Goal: Task Accomplishment & Management: Manage account settings

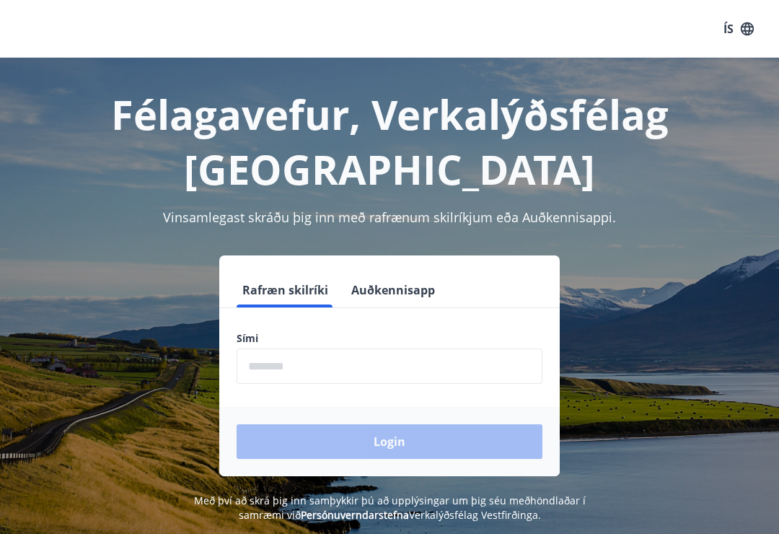
click at [260, 361] on input "phone" at bounding box center [390, 366] width 306 height 35
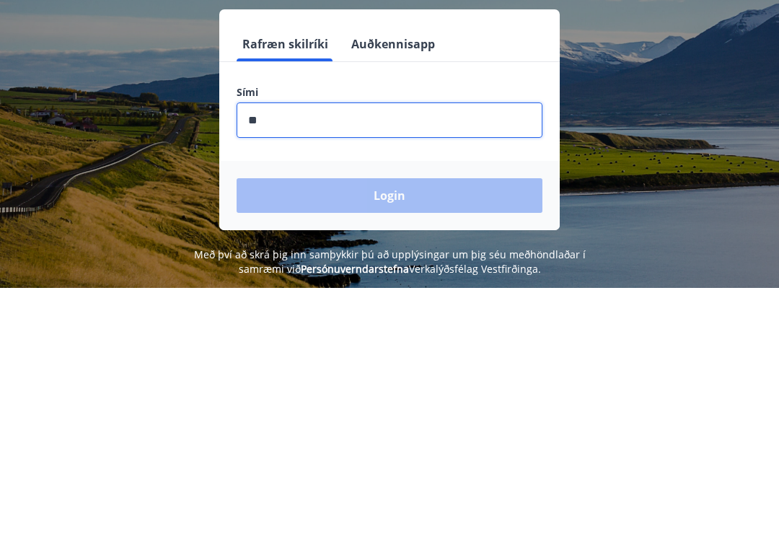
type input "*"
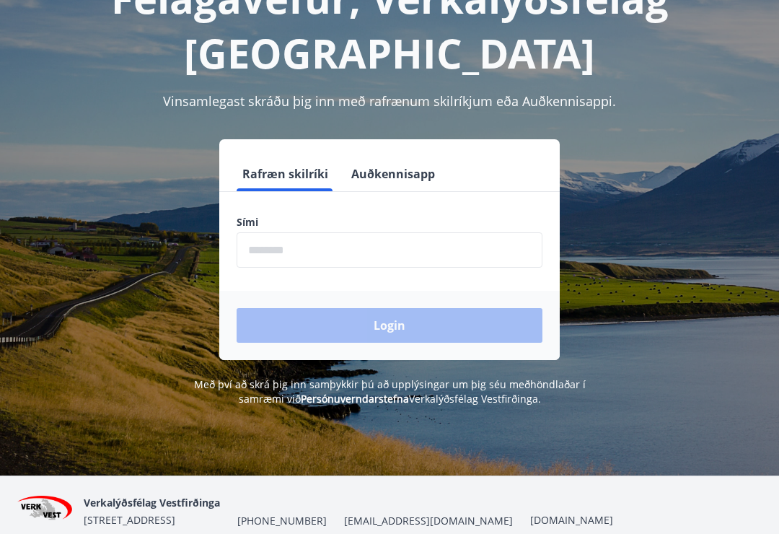
scroll to position [179, 0]
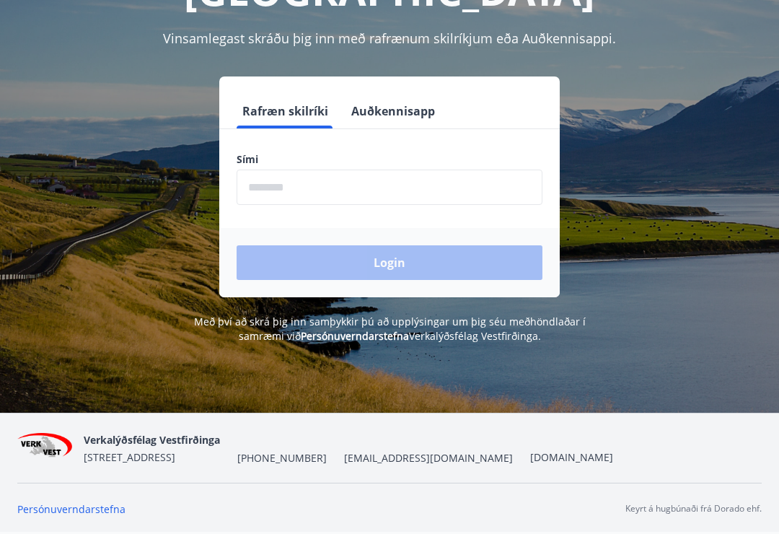
click at [116, 447] on span "Verkalýðsfélag Vestfirðinga" at bounding box center [152, 440] width 136 height 14
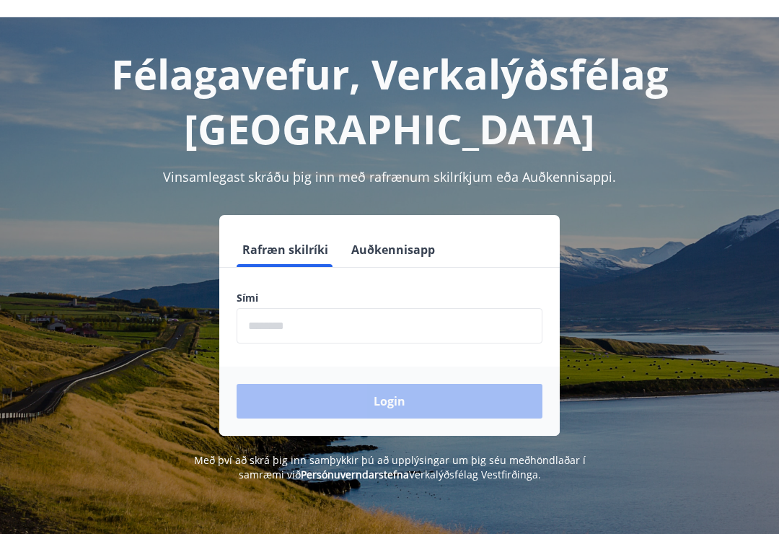
scroll to position [40, 0]
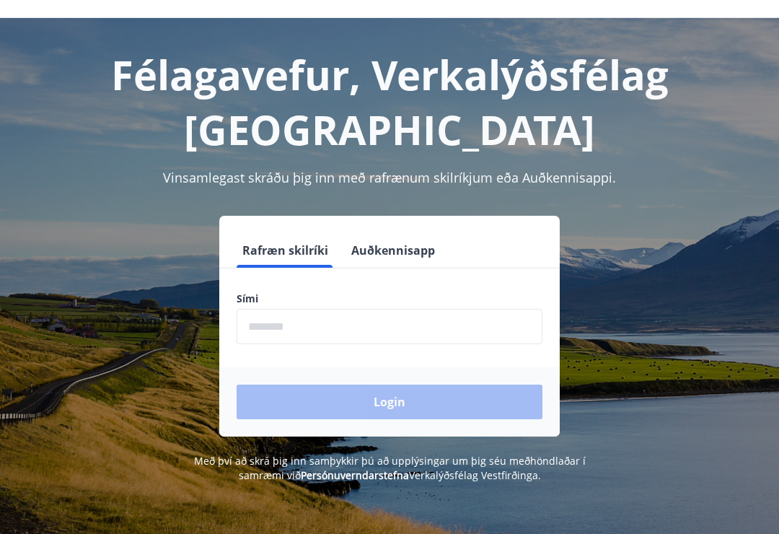
click at [154, 83] on h1 "Félagavefur, Verkalýðsfélag Vestfirðinga" at bounding box center [389, 102] width 745 height 110
click at [151, 51] on h1 "Félagavefur, Verkalýðsfélag Vestfirðinga" at bounding box center [389, 102] width 745 height 110
click at [162, 76] on h1 "Félagavefur, Verkalýðsfélag Vestfirðinga" at bounding box center [389, 102] width 745 height 110
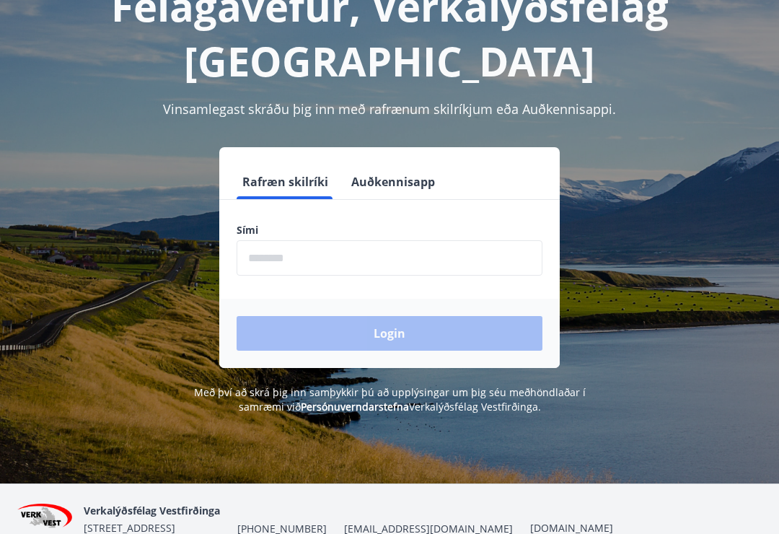
scroll to position [179, 0]
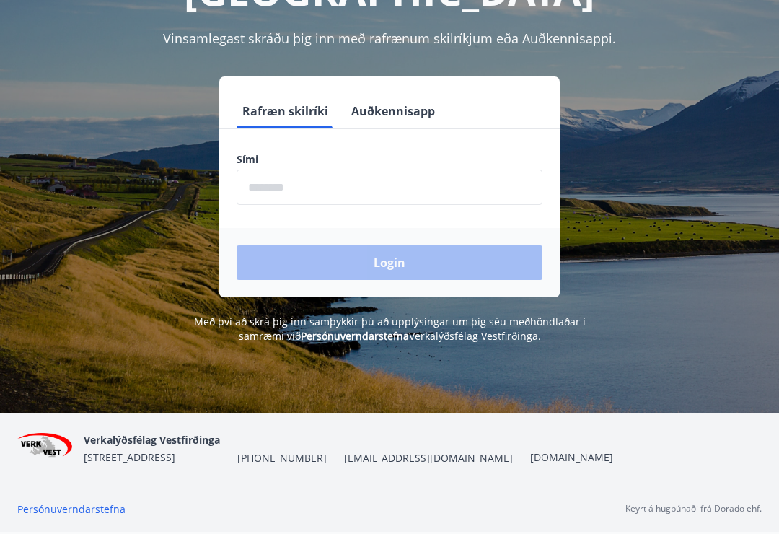
click at [39, 464] on img at bounding box center [44, 448] width 55 height 31
click at [109, 447] on span "Verkalýðsfélag Vestfirðinga" at bounding box center [152, 440] width 136 height 14
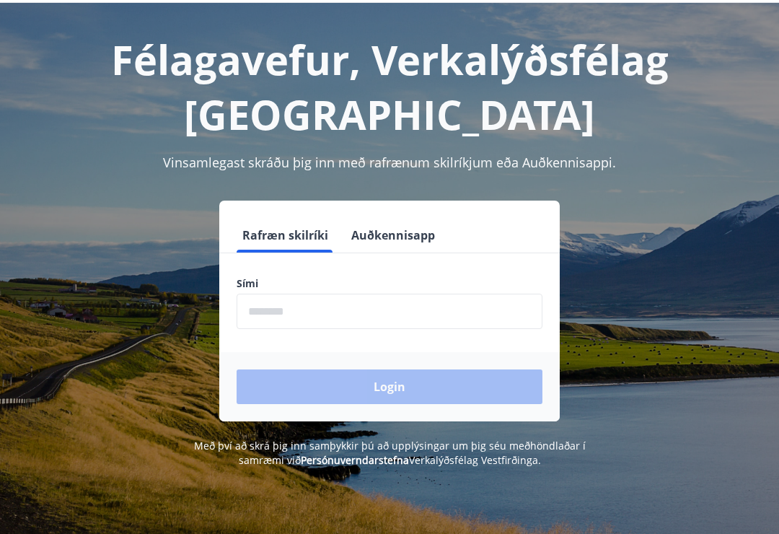
scroll to position [0, 0]
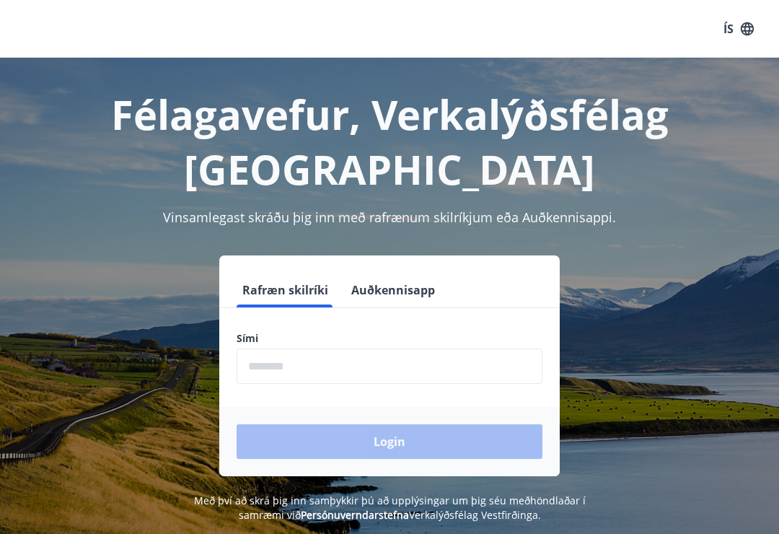
click at [734, 36] on button "ÍS" at bounding box center [739, 29] width 46 height 26
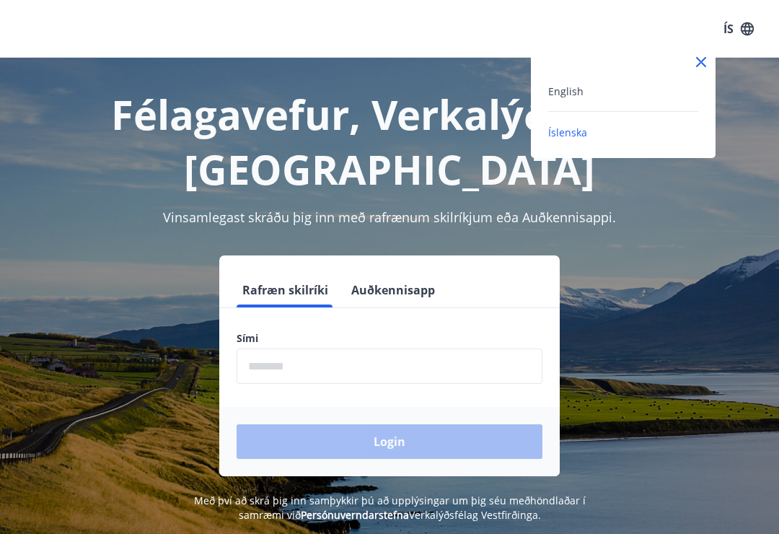
click at [577, 136] on span "Íslenska" at bounding box center [567, 133] width 39 height 14
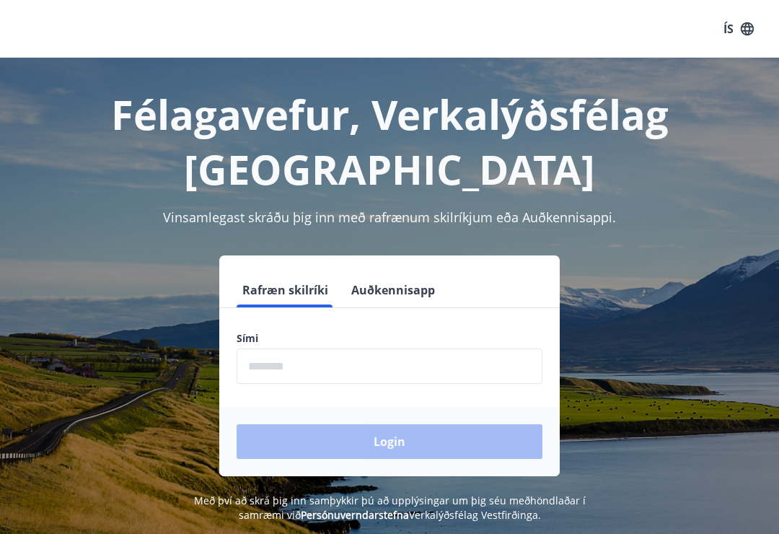
click at [325, 300] on button "Rafræn skilríki" at bounding box center [285, 290] width 97 height 35
click at [282, 301] on button "Rafræn skilríki" at bounding box center [285, 290] width 97 height 35
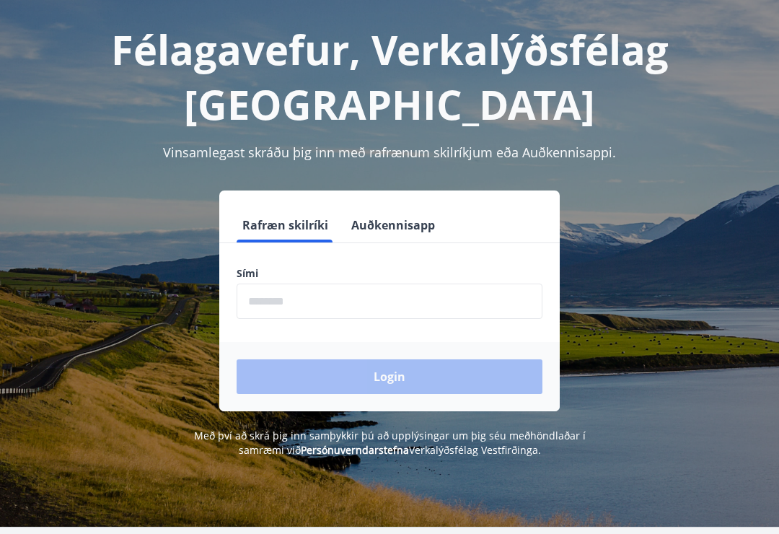
scroll to position [179, 0]
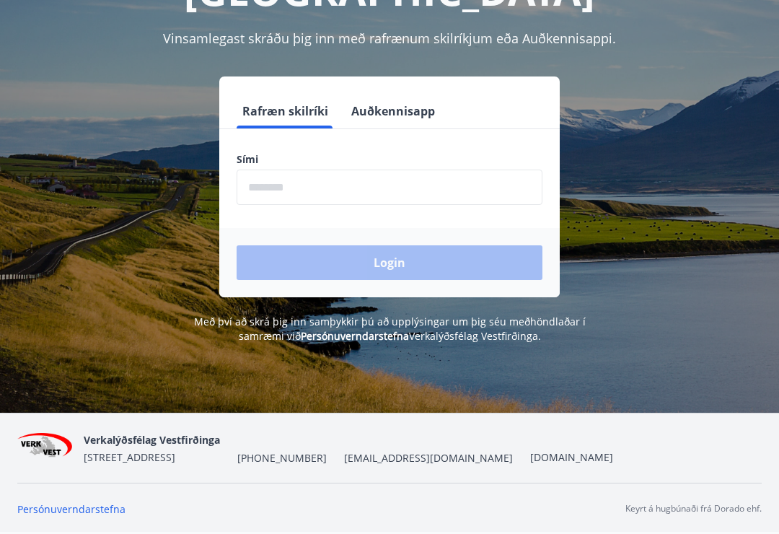
click at [152, 464] on span "Hafnarstræti 9, 400 Ísafirði" at bounding box center [130, 457] width 92 height 14
click at [162, 447] on span "Verkalýðsfélag Vestfirðinga" at bounding box center [152, 440] width 136 height 14
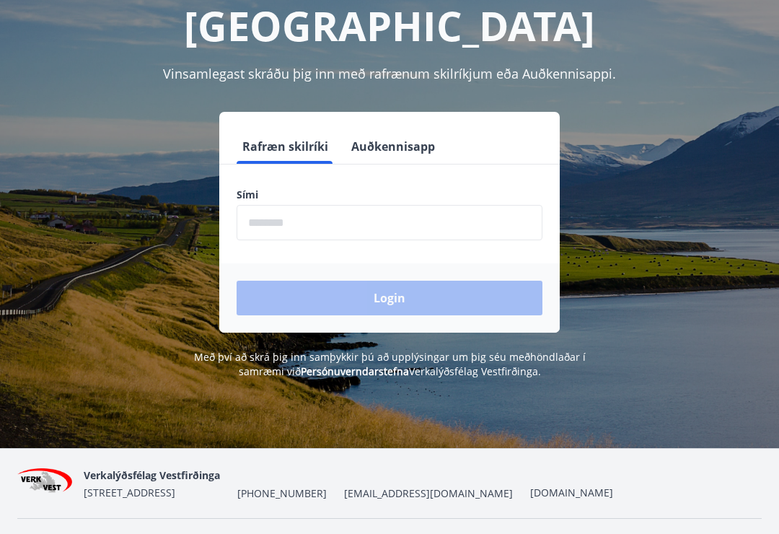
scroll to position [0, 0]
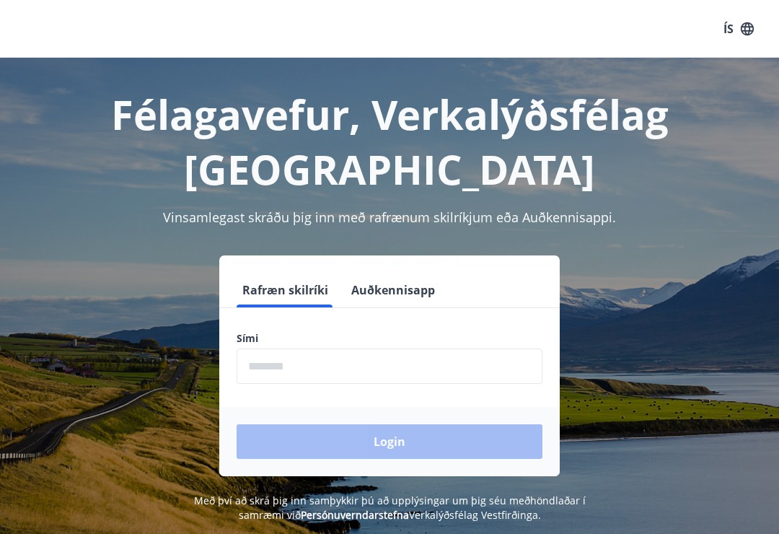
click at [304, 371] on input "phone" at bounding box center [390, 366] width 306 height 35
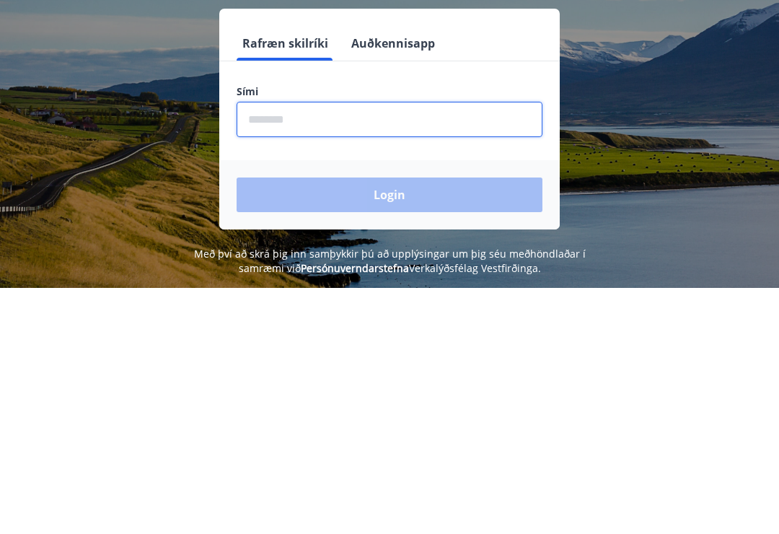
type input "*"
